Goal: Task Accomplishment & Management: Complete application form

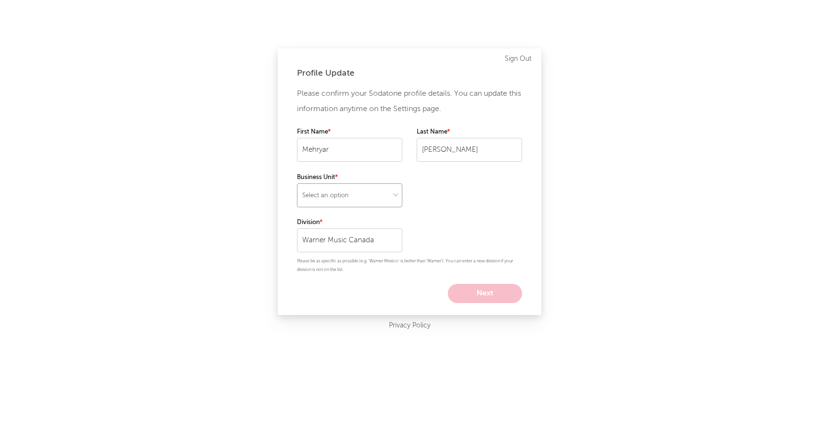
click at [353, 188] on select "Select an option" at bounding box center [349, 195] width 105 height 24
select select "recorded_music"
click at [297, 183] on select "Select an option" at bounding box center [349, 195] width 105 height 24
click at [357, 234] on input "Warner Music Canada" at bounding box center [349, 240] width 105 height 24
click at [477, 240] on div "Please confirm your Sodatone profile details. You can update this information a…" at bounding box center [409, 194] width 225 height 217
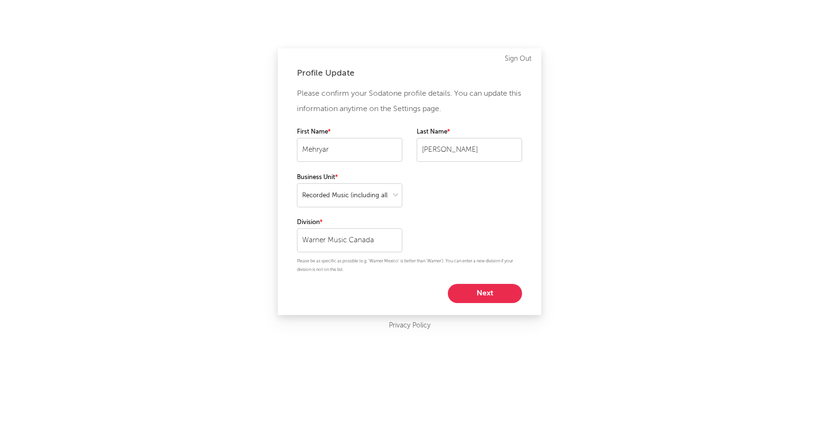
click at [476, 298] on button "Next" at bounding box center [485, 293] width 74 height 19
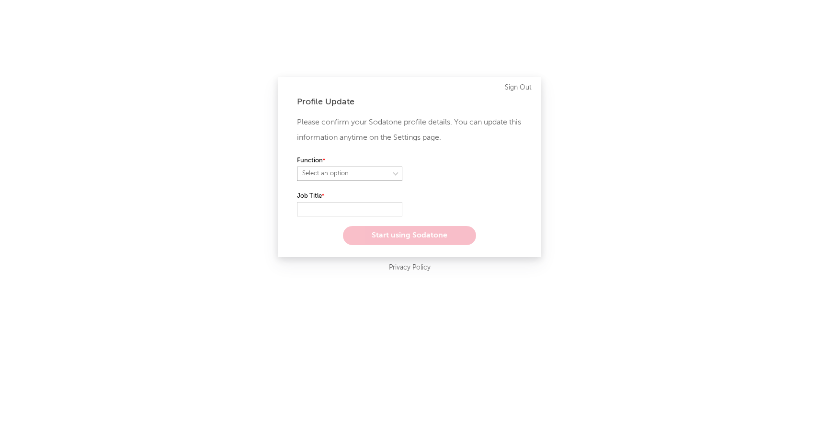
click at [335, 177] on select "Select an option" at bounding box center [349, 174] width 105 height 14
select select "other"
click at [297, 167] on select "Select an option" at bounding box center [349, 174] width 105 height 14
click at [332, 211] on input "text" at bounding box center [349, 209] width 105 height 14
paste input "Digital Operations Specialist"
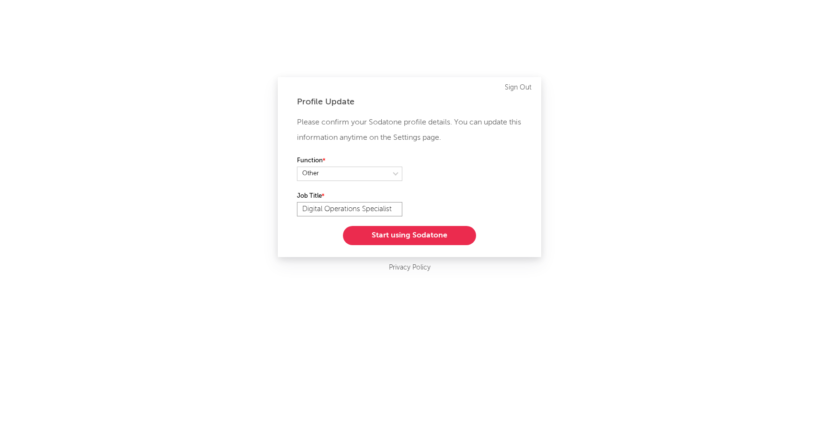
type input "Digital Operations Specialist"
click at [373, 229] on button "Start using Sodatone" at bounding box center [409, 235] width 133 height 19
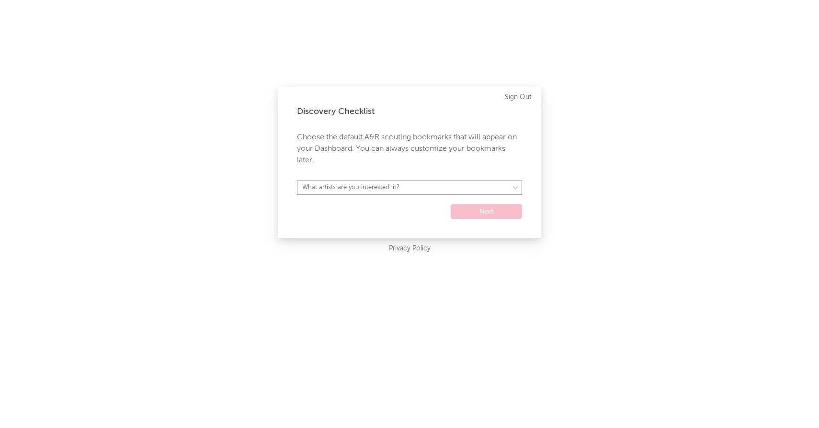
click at [346, 193] on select "What artists are you interested in? [GEOGRAPHIC_DATA] [GEOGRAPHIC_DATA] General…" at bounding box center [409, 188] width 225 height 14
select select "32"
click at [297, 181] on select "What artists are you interested in? [GEOGRAPHIC_DATA] [GEOGRAPHIC_DATA] General…" at bounding box center [409, 188] width 225 height 14
click at [479, 216] on button "Next" at bounding box center [486, 212] width 71 height 14
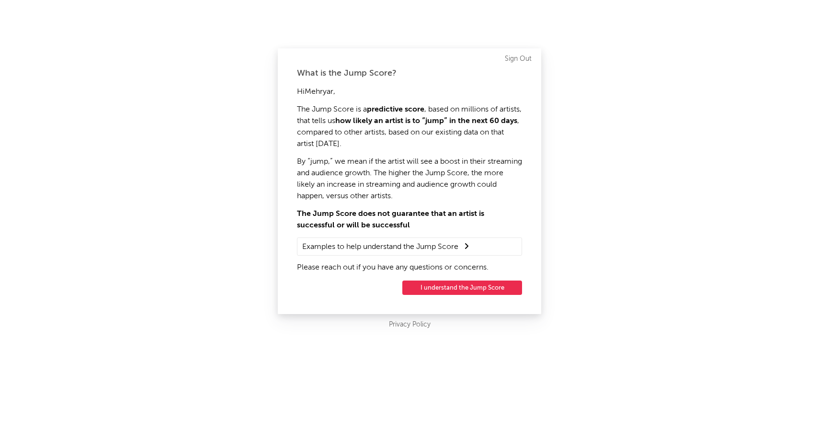
click at [430, 286] on button "I understand the Jump Score" at bounding box center [462, 288] width 120 height 14
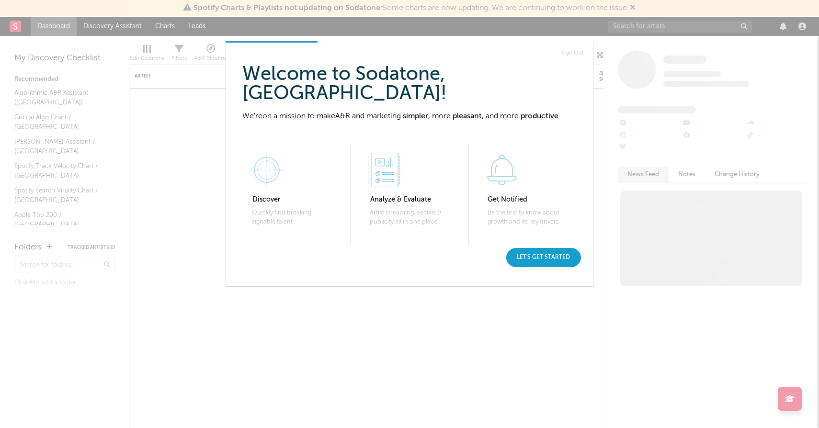
click at [520, 254] on div "Let's get started" at bounding box center [543, 257] width 75 height 19
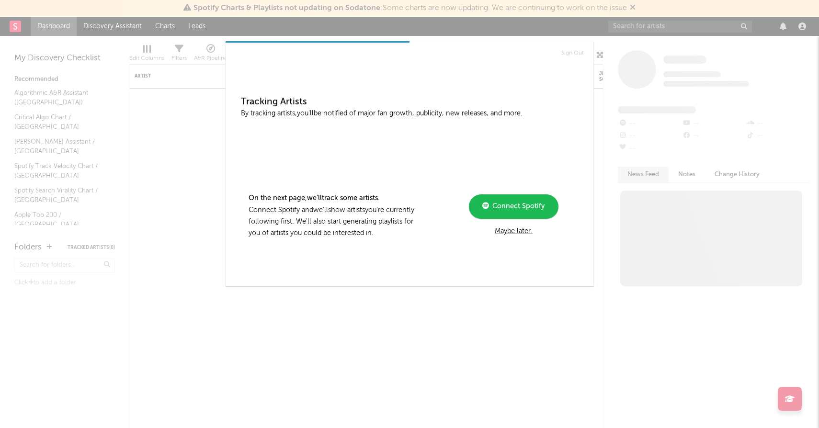
click at [502, 232] on div "Maybe later." at bounding box center [513, 231] width 129 height 11
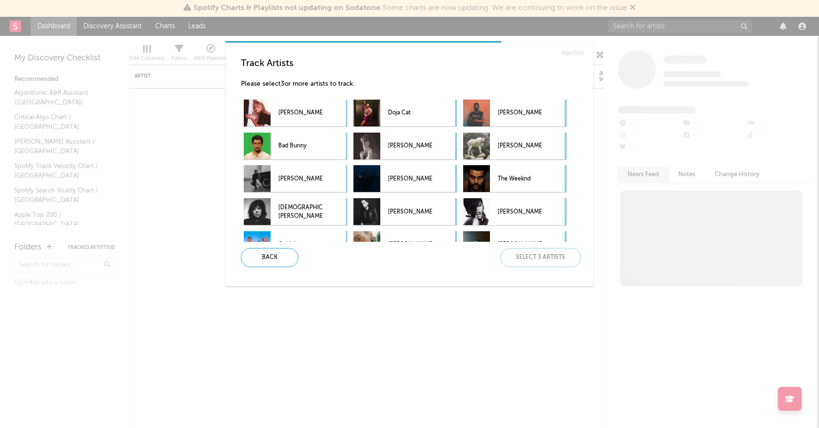
click at [434, 339] on div "Sign Out Track Artists Please select 3 or more artists to track. [PERSON_NAME] …" at bounding box center [409, 214] width 819 height 428
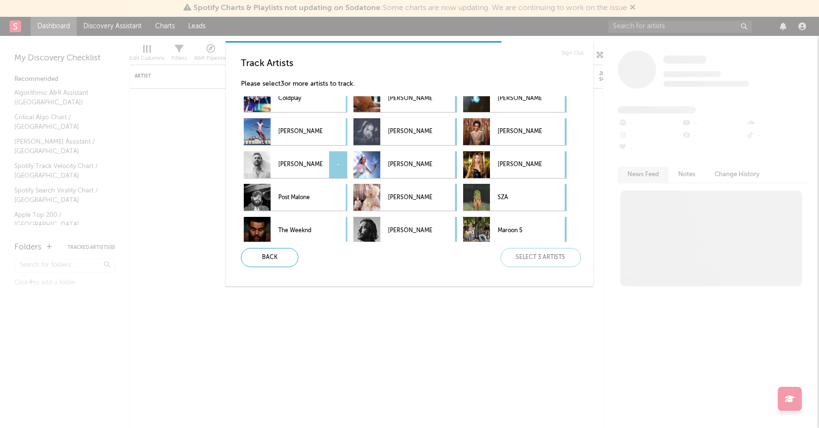
scroll to position [145, 0]
click at [299, 131] on p "[PERSON_NAME]" at bounding box center [300, 133] width 44 height 22
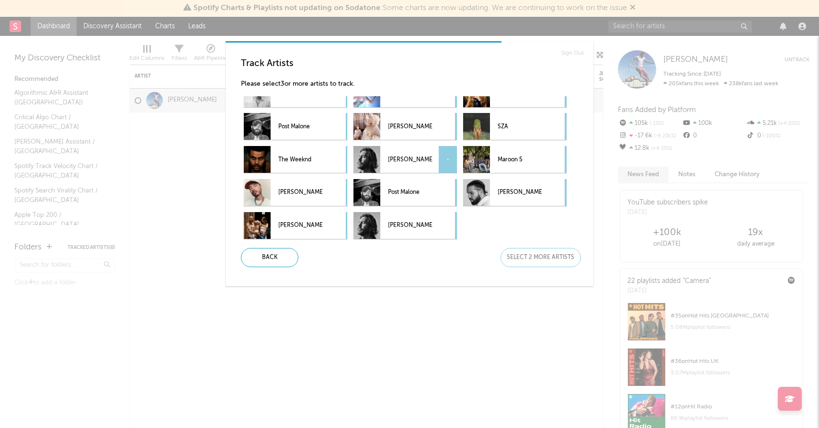
scroll to position [0, 0]
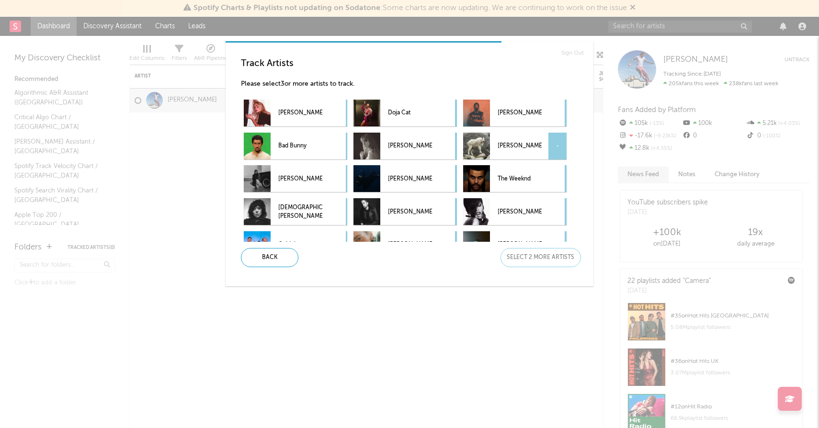
click at [489, 144] on div at bounding box center [476, 146] width 27 height 27
click at [489, 179] on div at bounding box center [476, 178] width 27 height 27
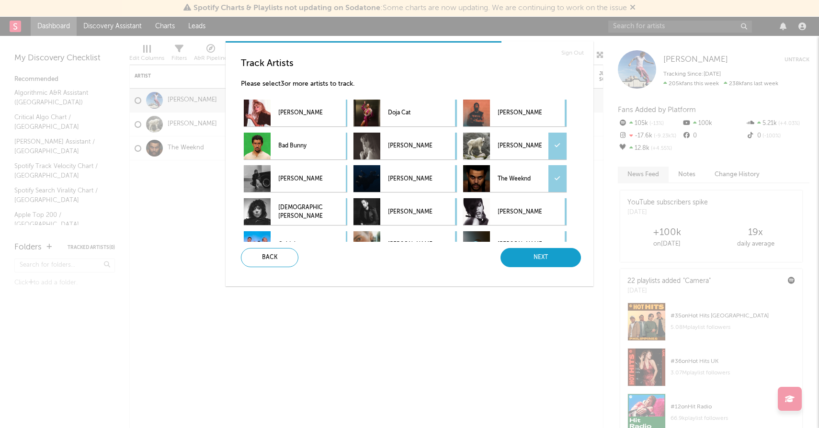
click at [506, 262] on div "Next" at bounding box center [541, 257] width 80 height 19
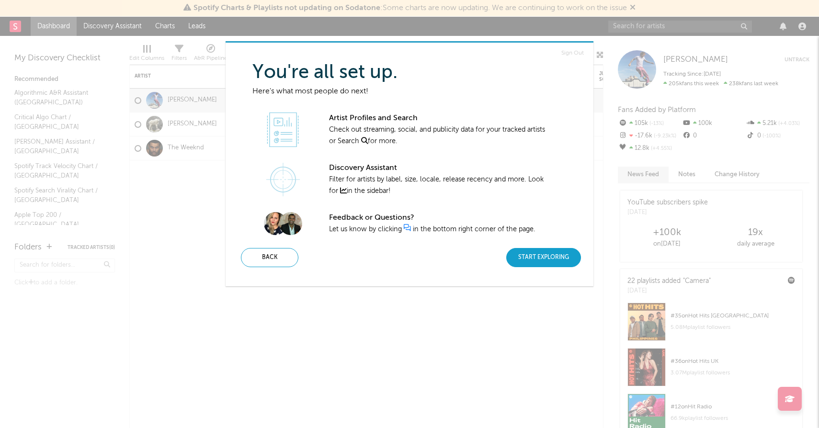
click at [531, 261] on div "Start Exploring" at bounding box center [543, 257] width 75 height 19
